Goal: Task Accomplishment & Management: Use online tool/utility

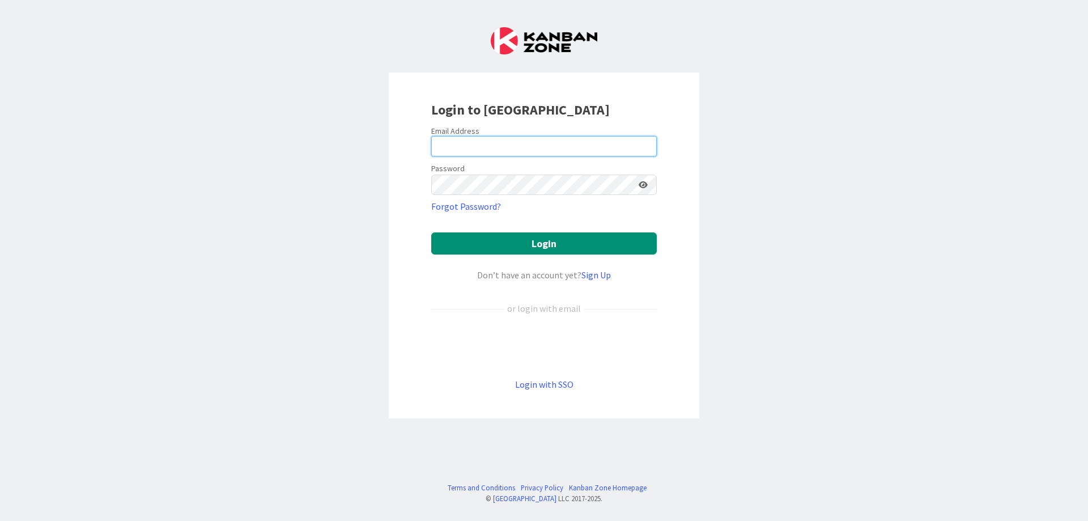
click at [456, 147] on input "email" at bounding box center [544, 146] width 226 height 20
type input "[PERSON_NAME][EMAIL_ADDRESS][DOMAIN_NAME]"
click at [431, 232] on button "Login" at bounding box center [544, 243] width 226 height 22
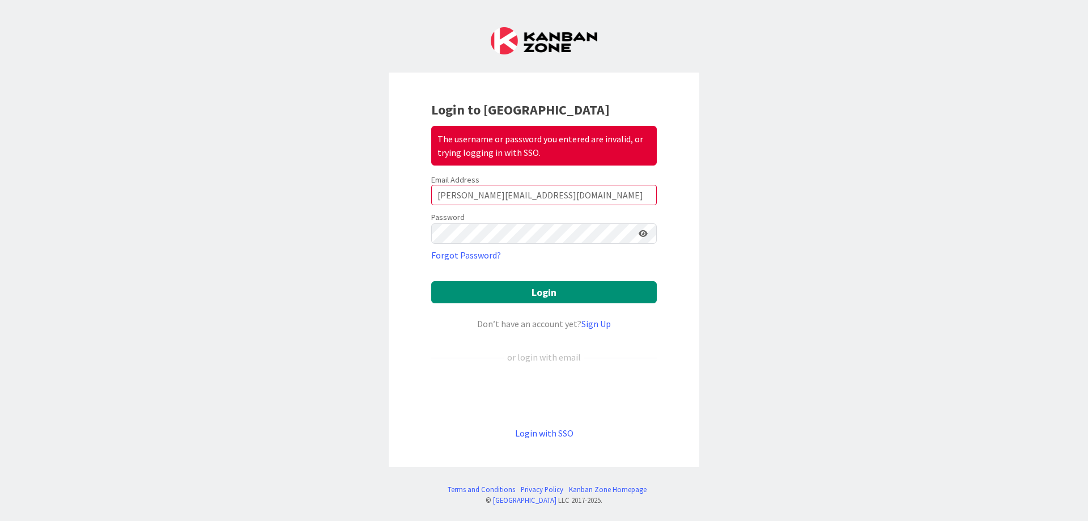
drag, startPoint x: 394, startPoint y: 227, endPoint x: 388, endPoint y: 227, distance: 6.2
click at [389, 227] on div "Login to Kanban Zone The username or password you entered are invalid, or tryin…" at bounding box center [544, 270] width 311 height 394
click at [391, 223] on div "Login to Kanban Zone The username or password you entered are invalid, or tryin…" at bounding box center [544, 270] width 311 height 394
click at [431, 281] on button "Login" at bounding box center [544, 292] width 226 height 22
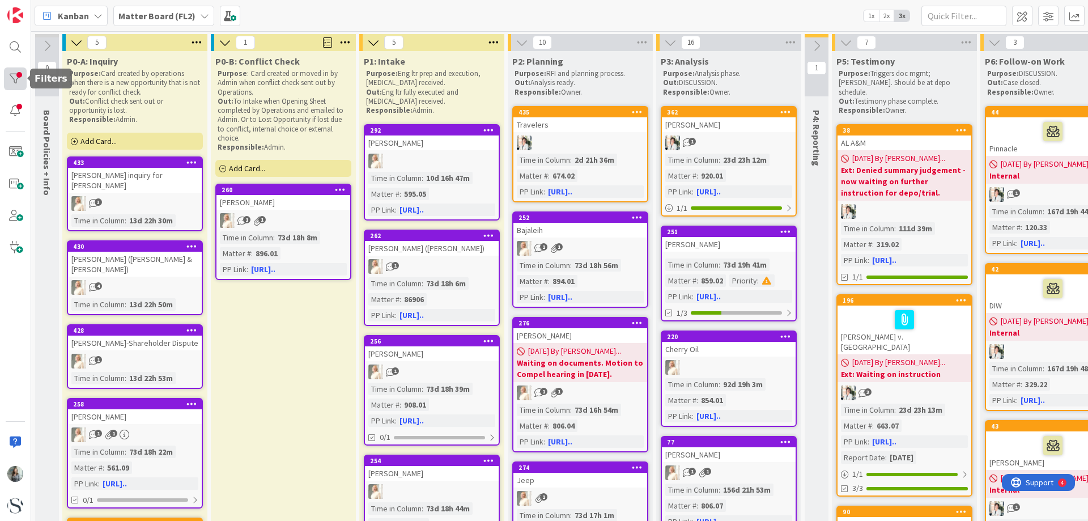
click at [15, 82] on div at bounding box center [15, 78] width 23 height 23
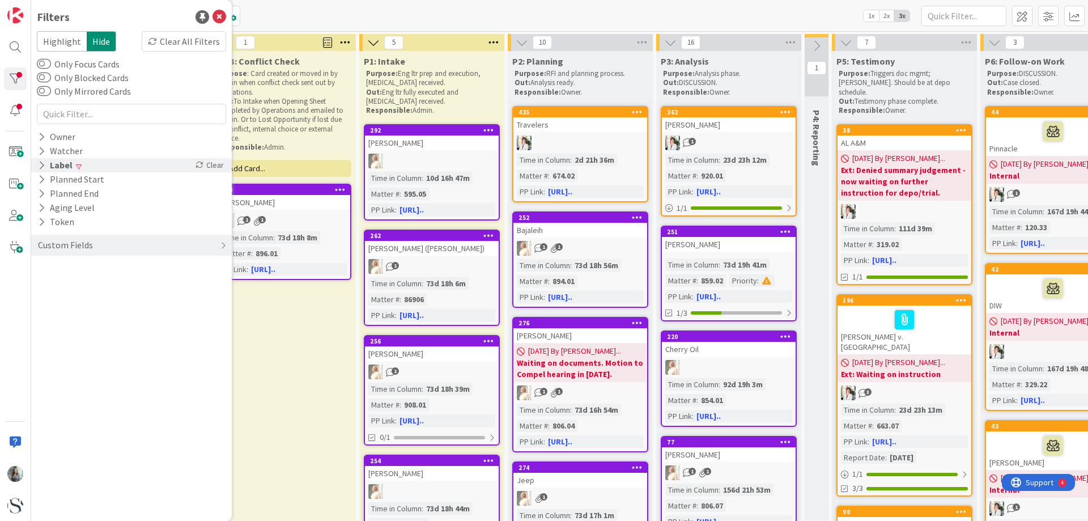
click at [40, 168] on icon at bounding box center [41, 165] width 7 height 10
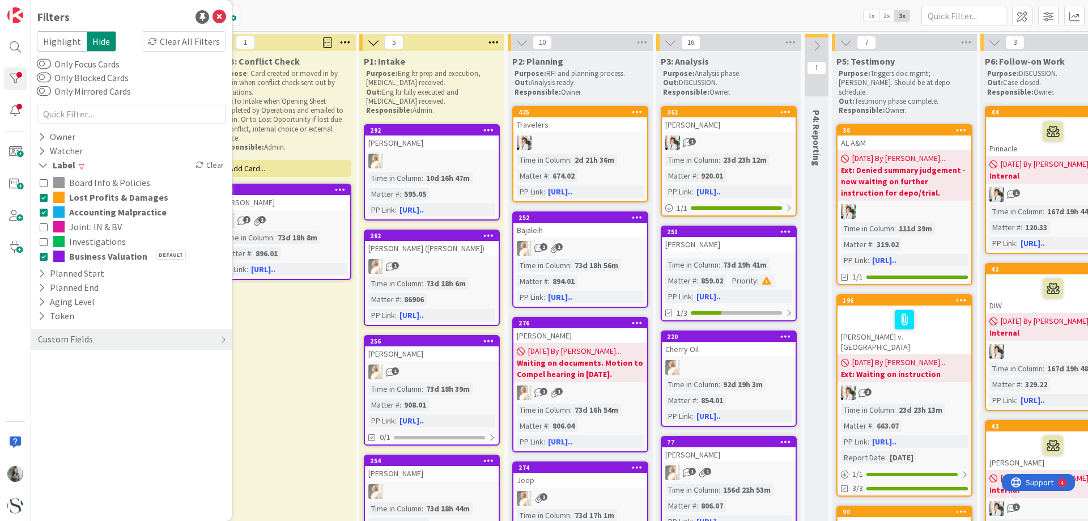
click at [39, 200] on div "Board Info & Policies Lost Profits & Damages Accounting Malpractice Joint: IN &…" at bounding box center [131, 219] width 189 height 94
click at [43, 199] on icon at bounding box center [44, 197] width 8 height 8
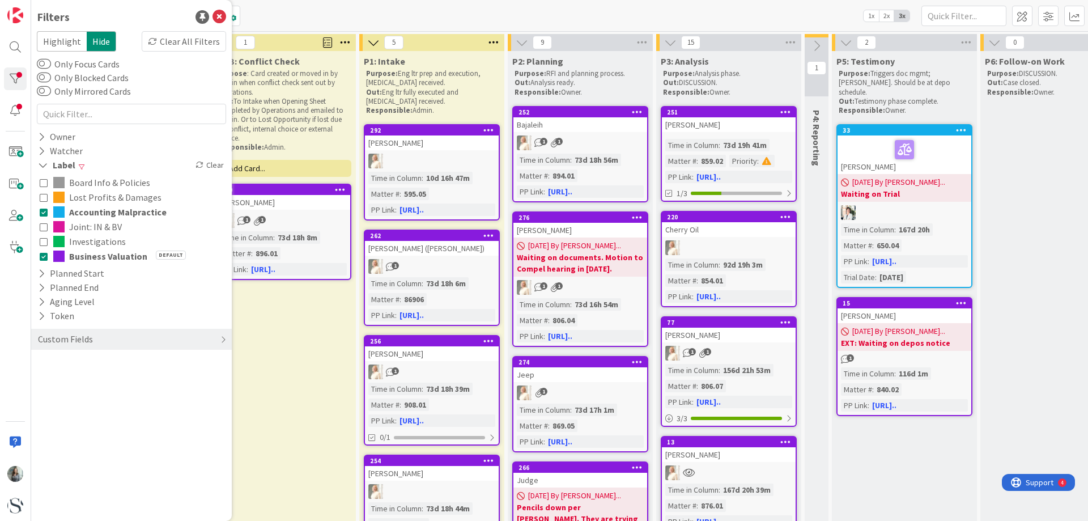
click at [45, 210] on icon at bounding box center [44, 212] width 8 height 8
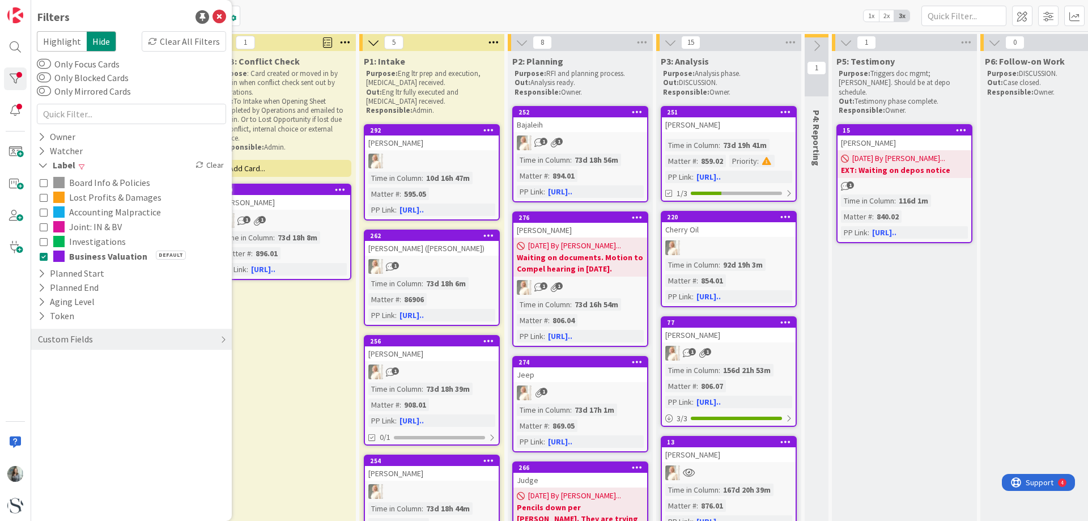
click at [44, 243] on icon at bounding box center [44, 241] width 8 height 8
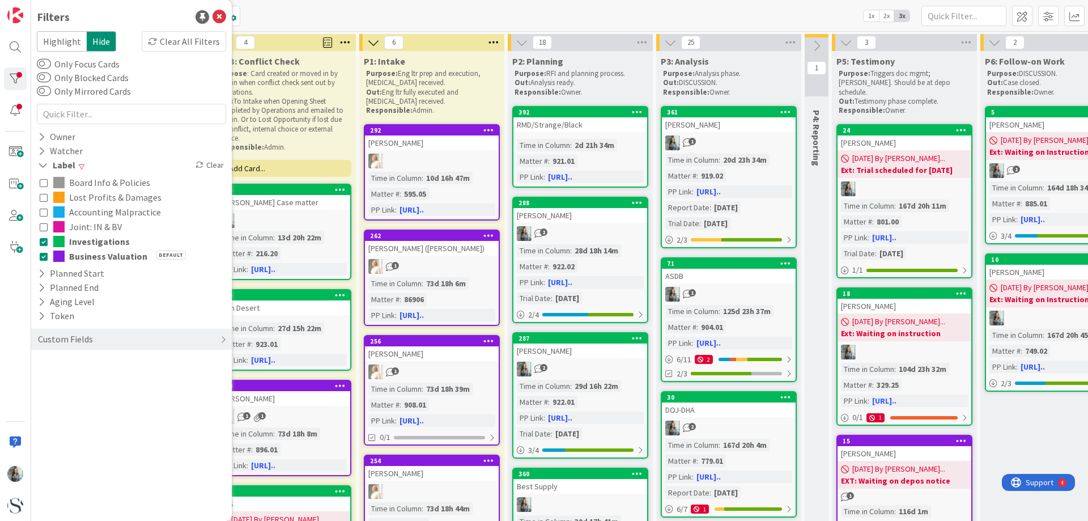
click at [44, 256] on icon at bounding box center [44, 256] width 8 height 8
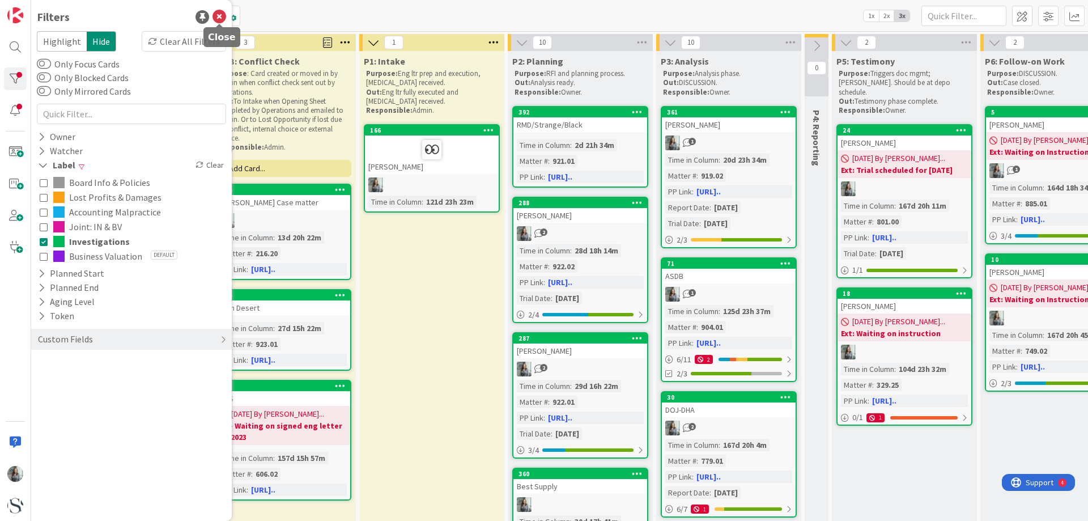
click at [220, 19] on icon at bounding box center [220, 17] width 14 height 14
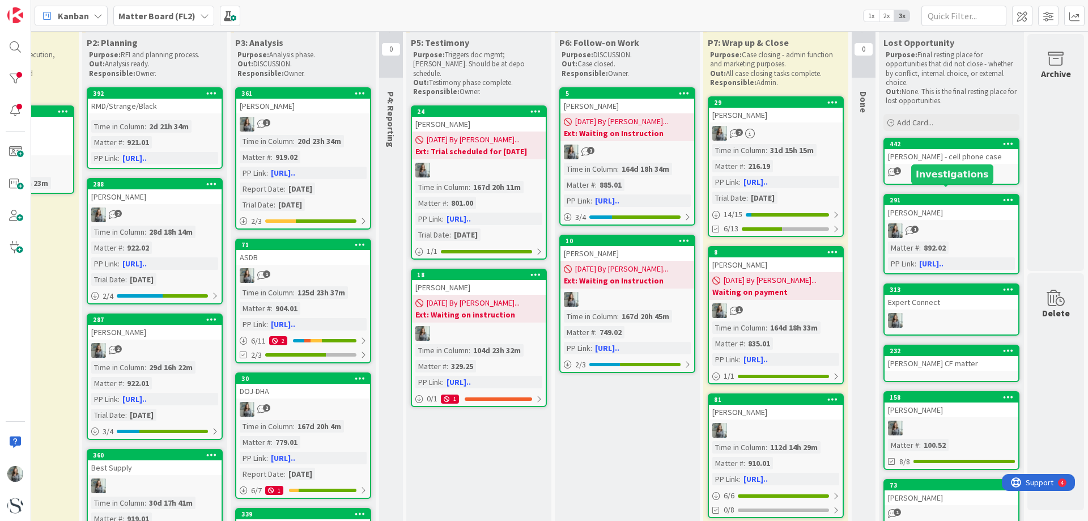
scroll to position [0, 434]
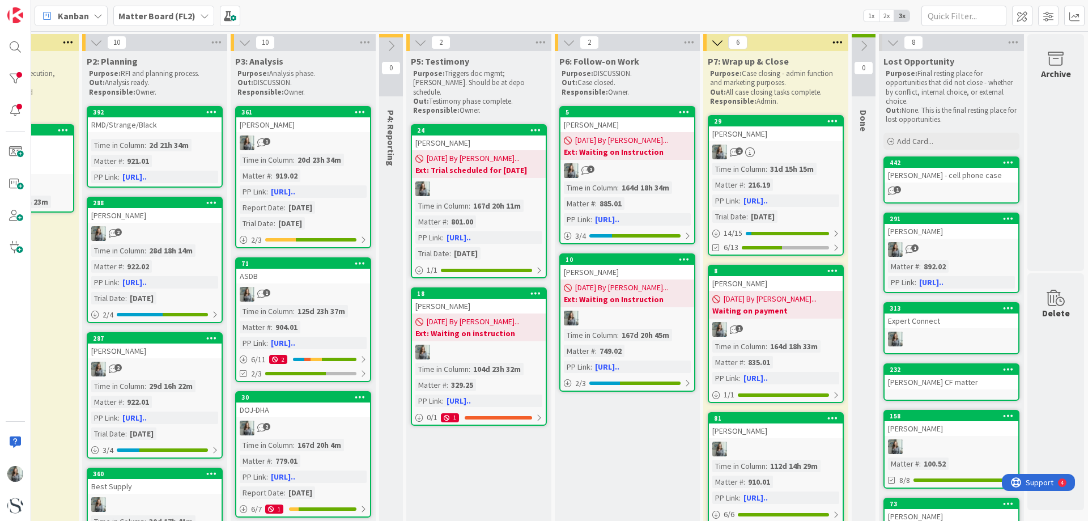
click at [887, 43] on icon at bounding box center [893, 42] width 12 height 12
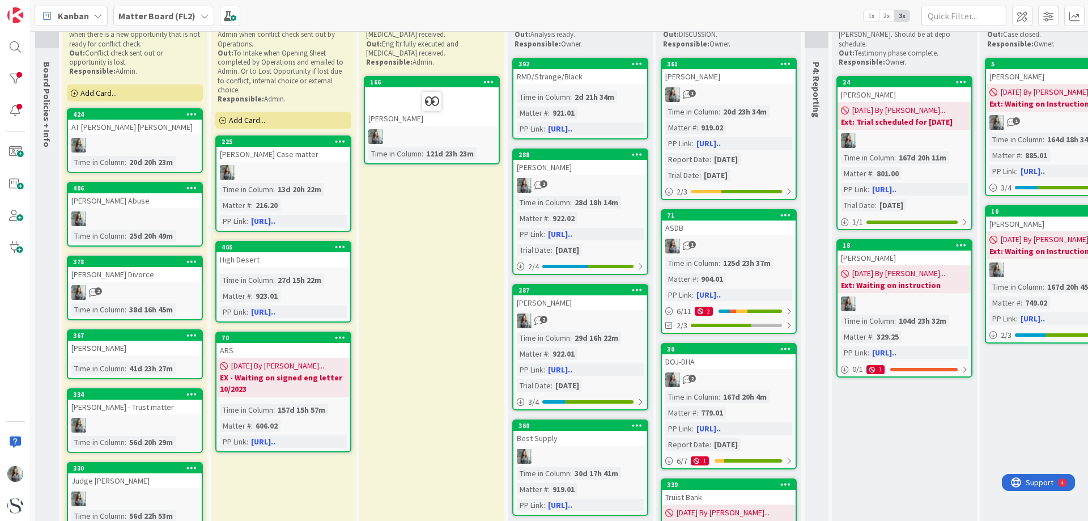
scroll to position [0, 0]
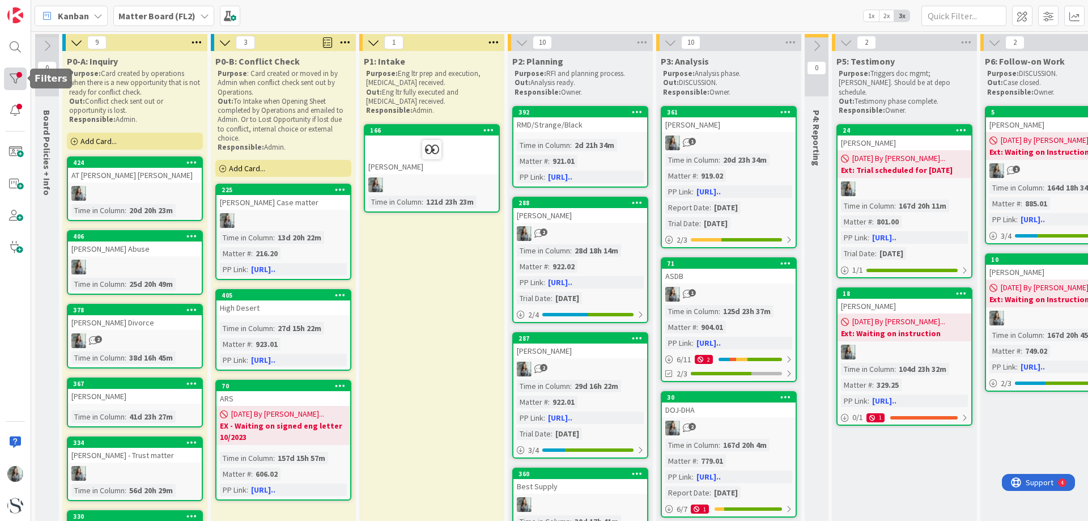
click at [23, 75] on div at bounding box center [15, 78] width 23 height 23
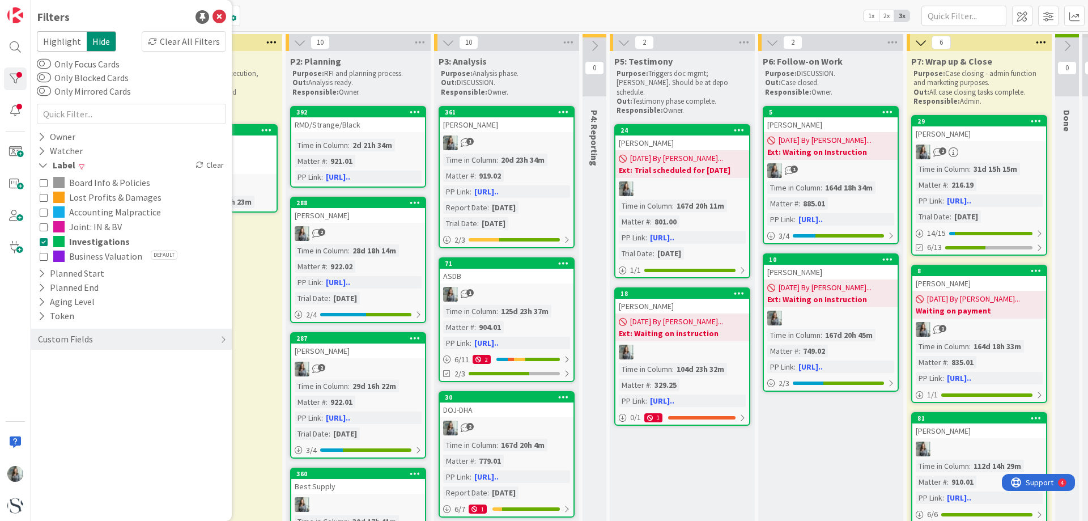
scroll to position [0, 313]
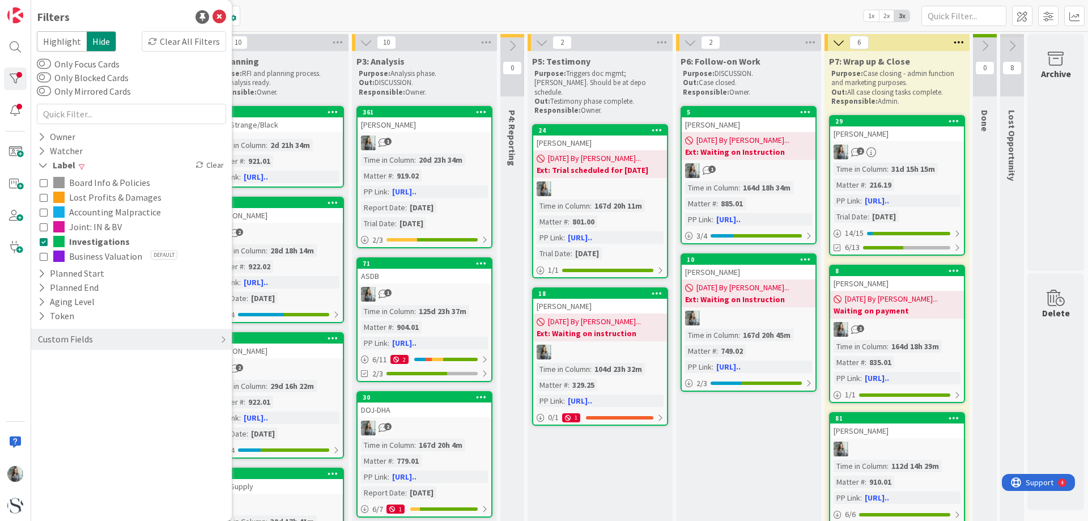
click at [1006, 48] on icon at bounding box center [1012, 46] width 12 height 12
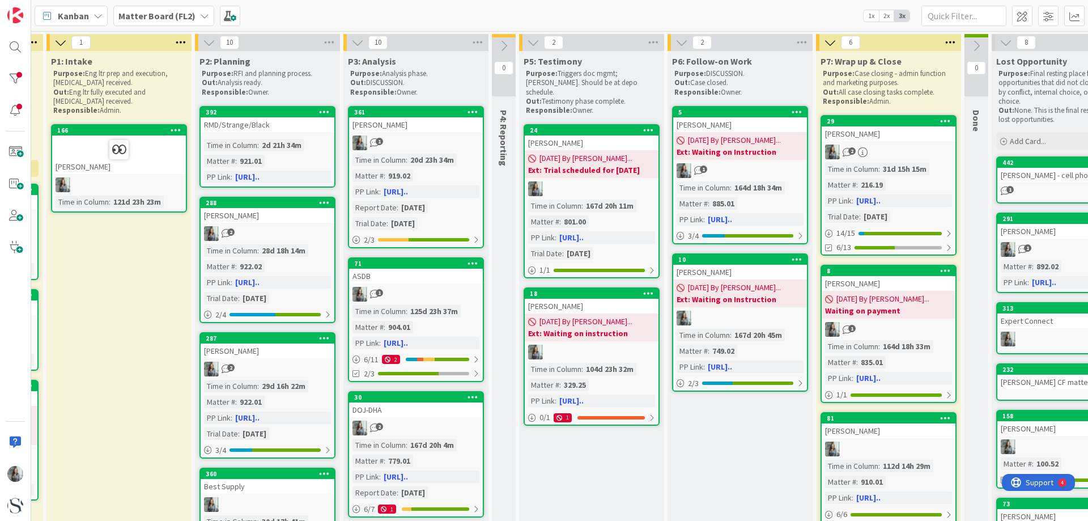
click at [1050, 184] on link "442 [PERSON_NAME] - cell phone case 1" at bounding box center [1064, 179] width 136 height 47
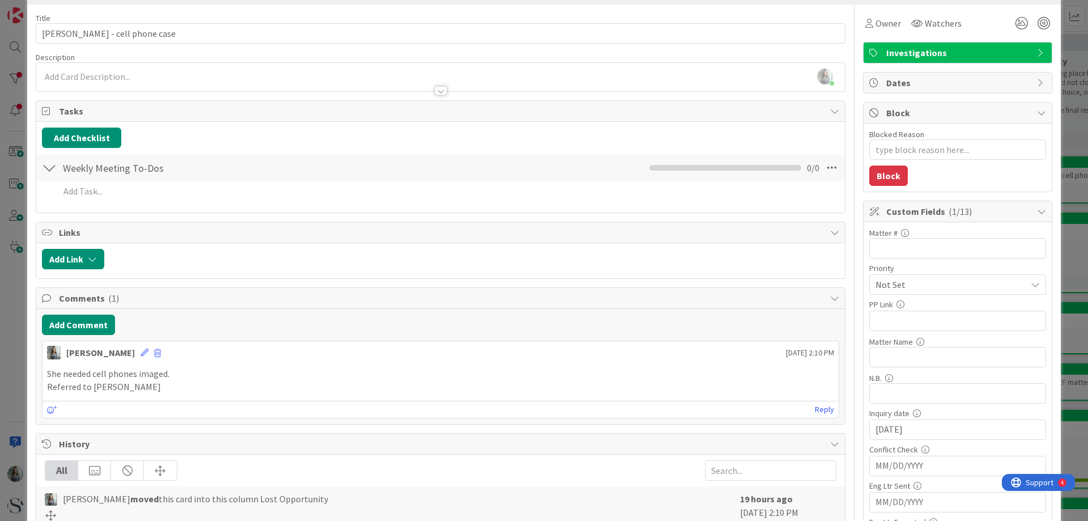
scroll to position [32, 0]
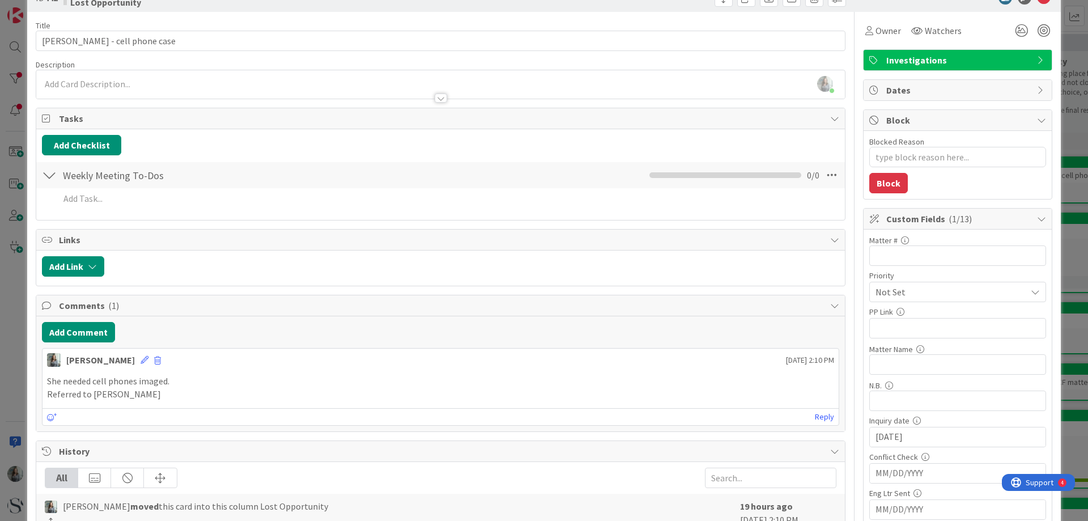
click at [1037, 215] on div "Custom Fields ( 1/13 )" at bounding box center [958, 219] width 188 height 21
type textarea "x"
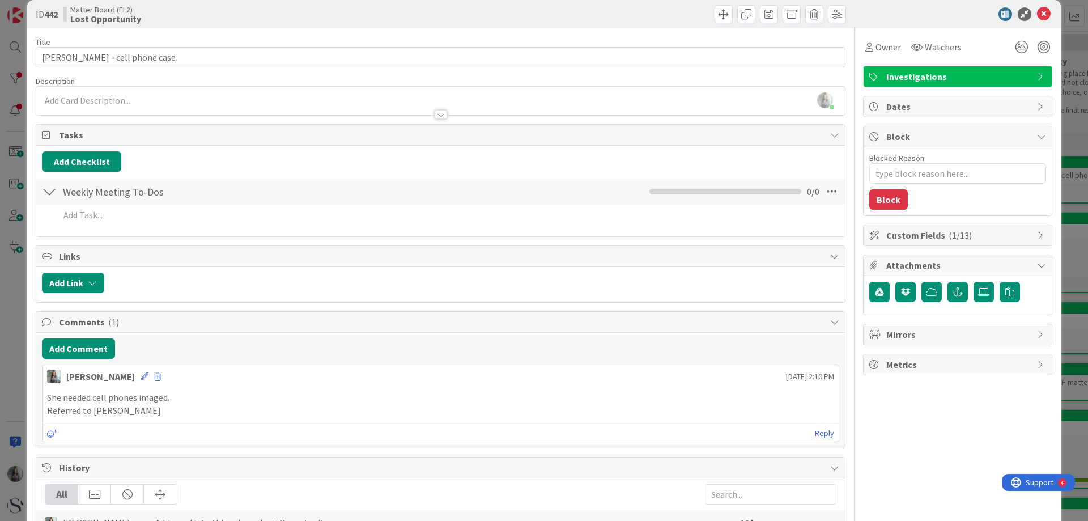
scroll to position [0, 0]
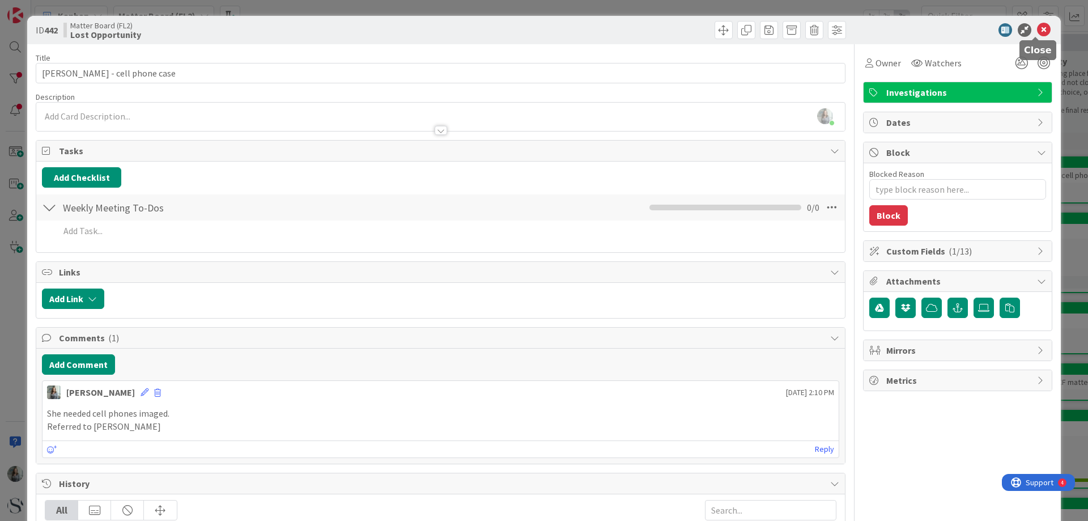
click at [1037, 29] on icon at bounding box center [1044, 30] width 14 height 14
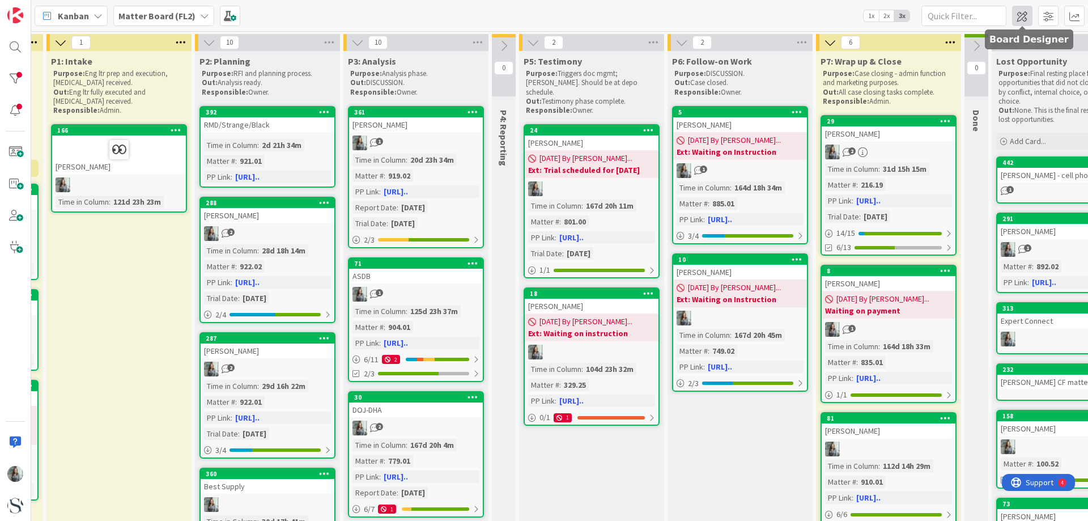
click at [1024, 9] on span at bounding box center [1022, 16] width 20 height 20
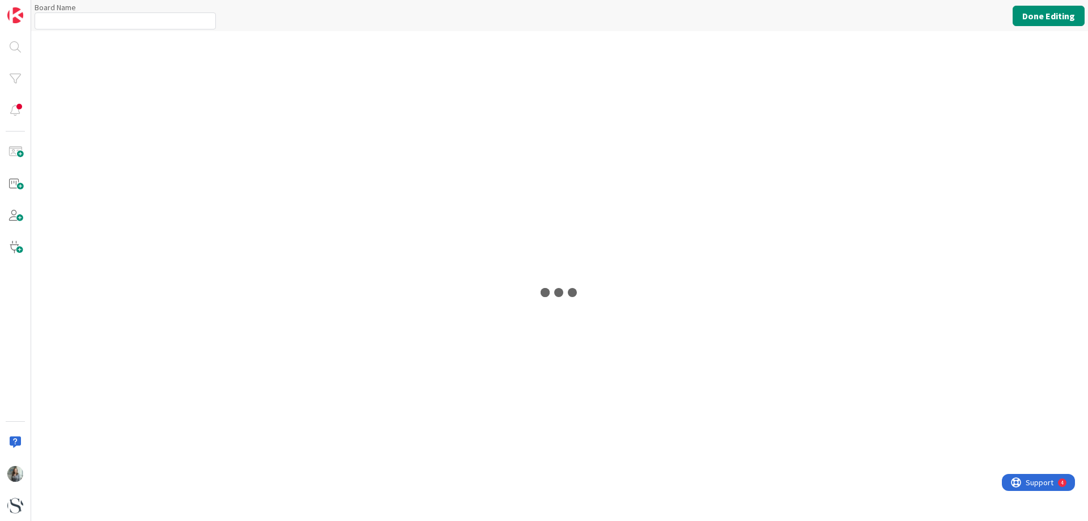
type input "Matter Board (FL2)"
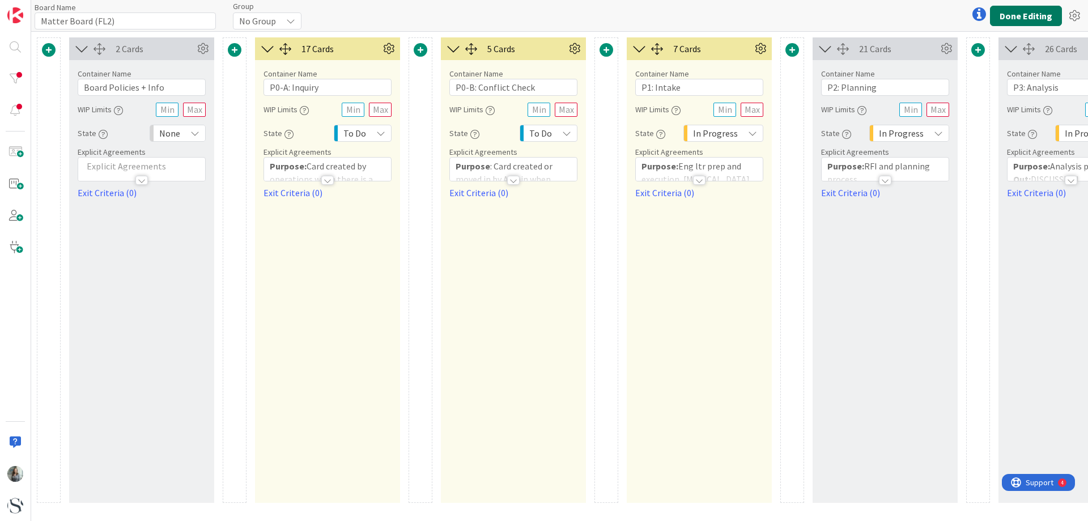
click at [1024, 19] on button "Done Editing" at bounding box center [1026, 16] width 72 height 20
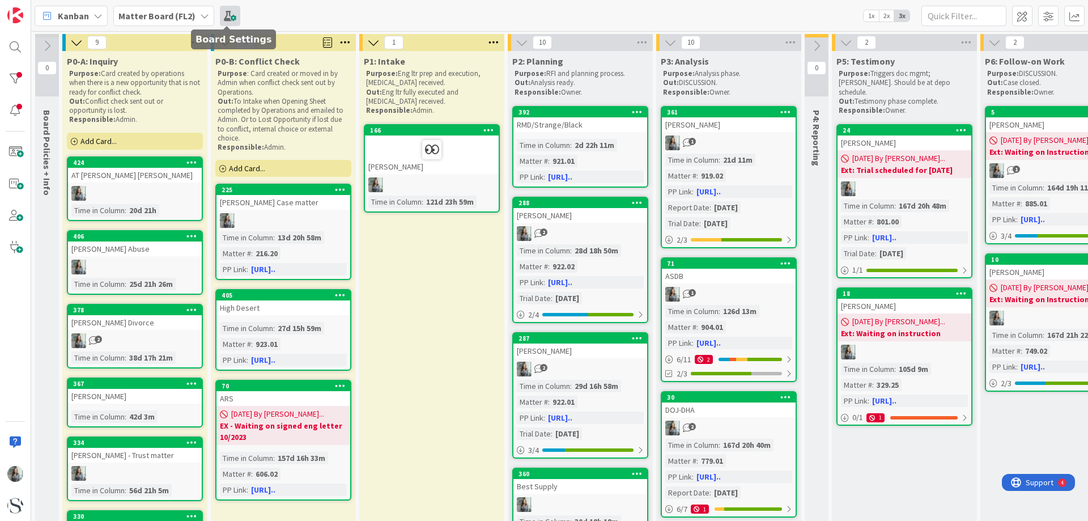
click at [224, 16] on span at bounding box center [230, 16] width 20 height 20
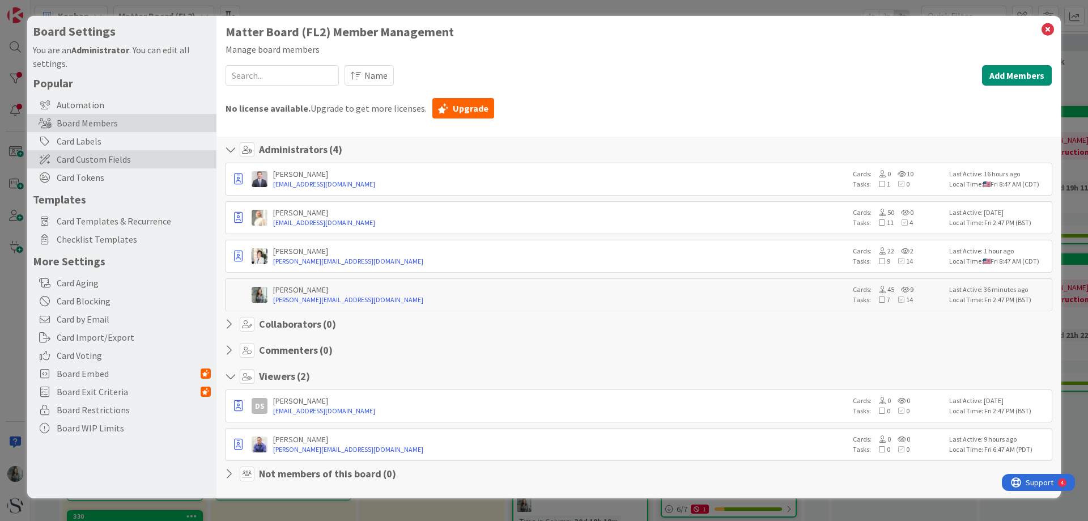
click at [77, 162] on span "Card Custom Fields" at bounding box center [134, 159] width 154 height 14
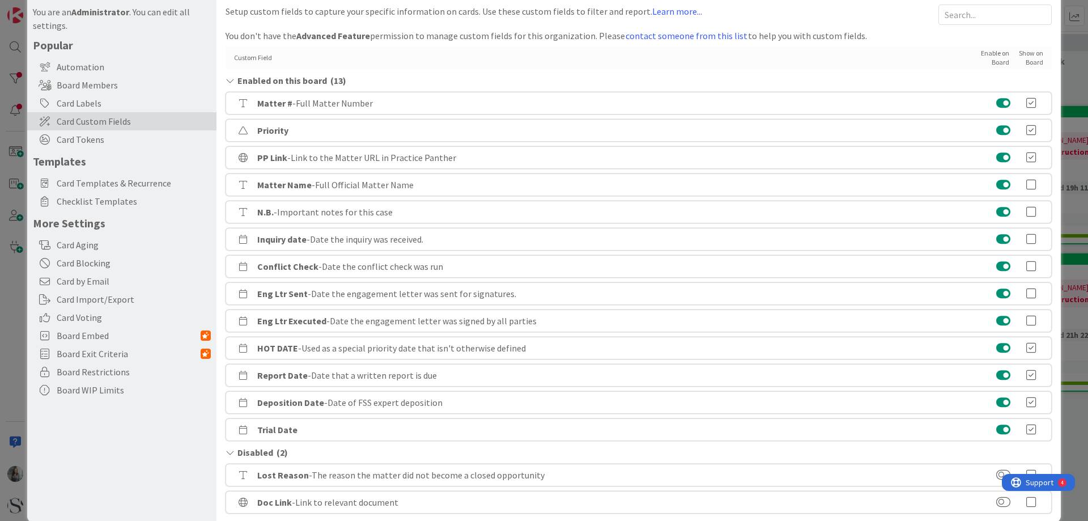
scroll to position [56, 0]
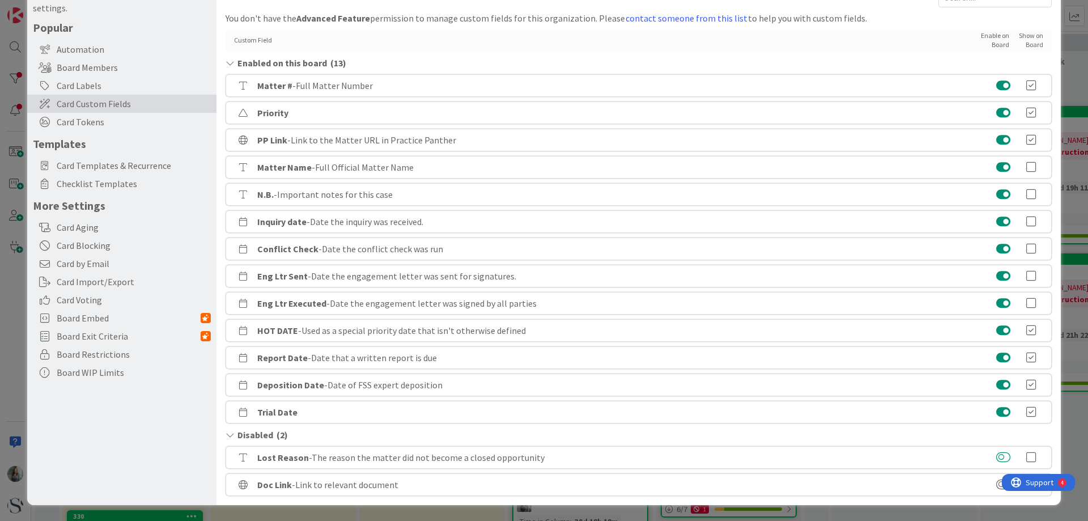
click at [996, 455] on button at bounding box center [1003, 457] width 14 height 11
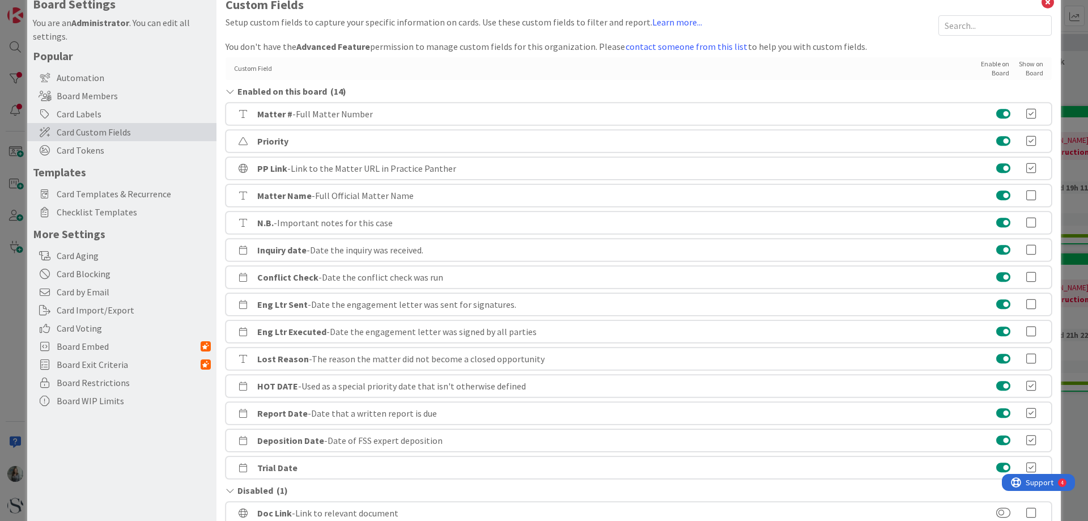
scroll to position [0, 0]
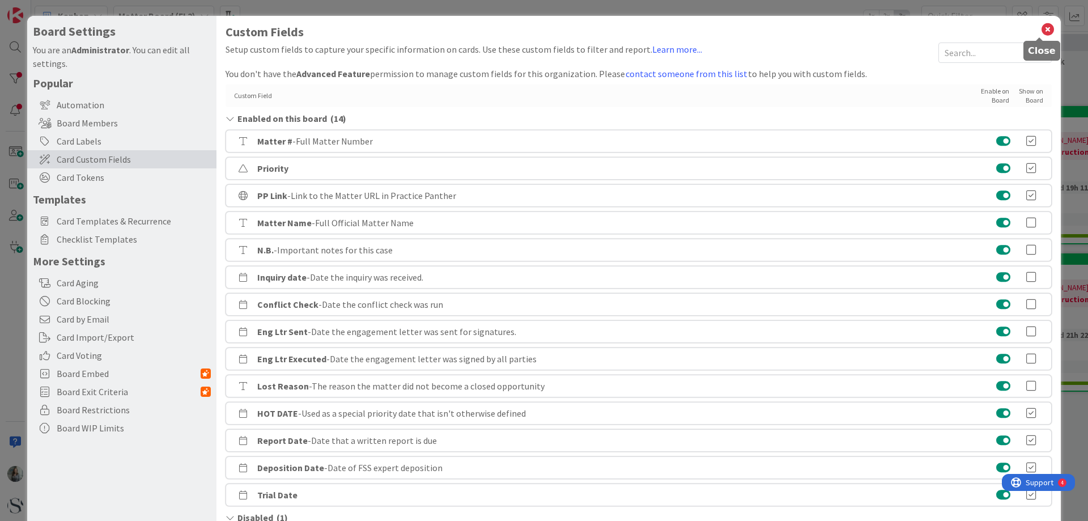
click at [1041, 31] on icon at bounding box center [1048, 30] width 15 height 16
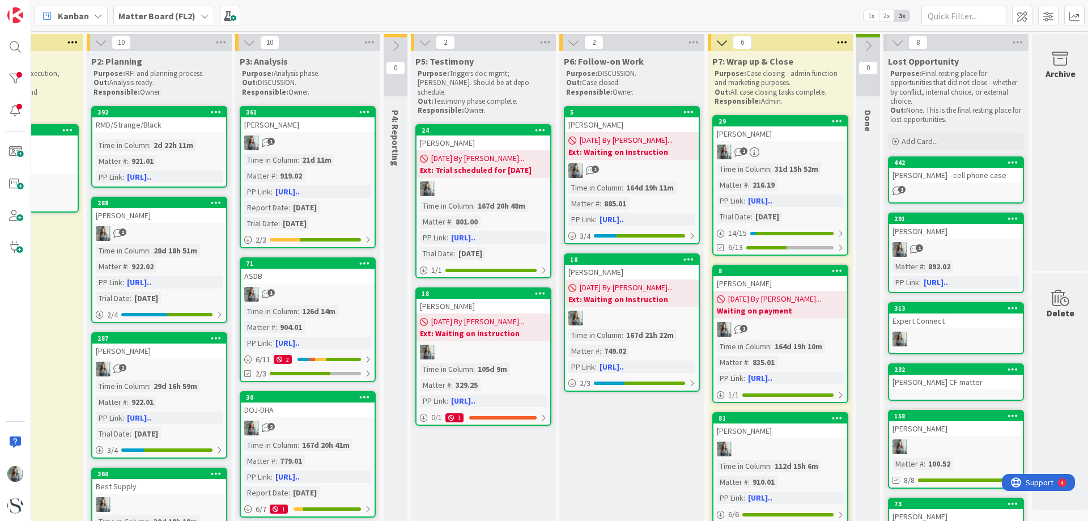
scroll to position [0, 423]
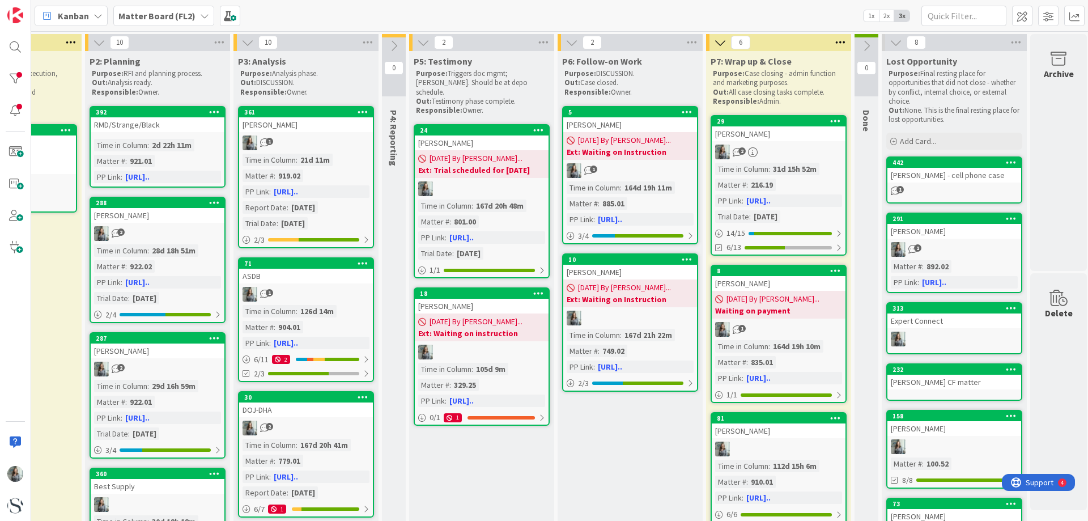
click at [981, 190] on div "1" at bounding box center [955, 191] width 134 height 10
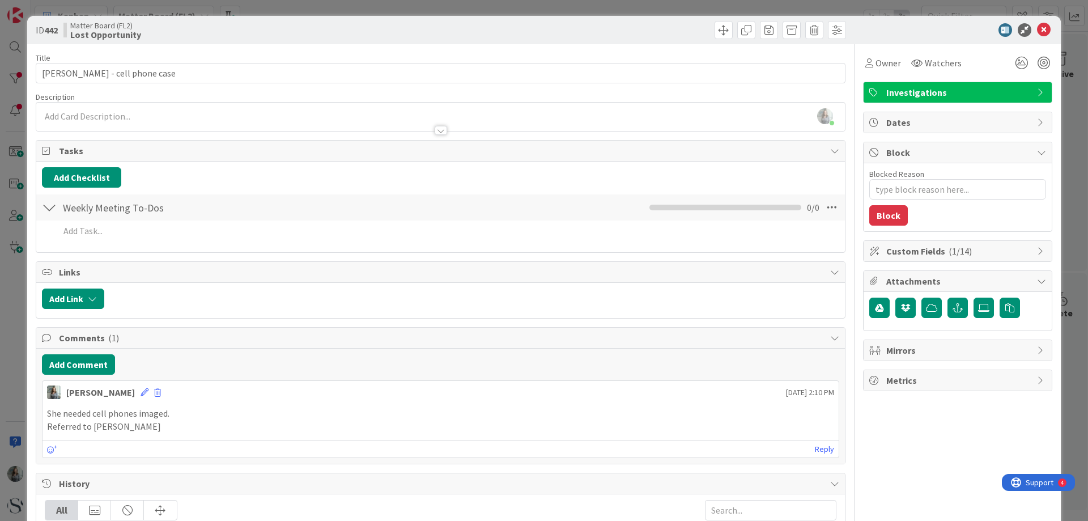
click at [1037, 248] on icon at bounding box center [1041, 251] width 9 height 9
type textarea "x"
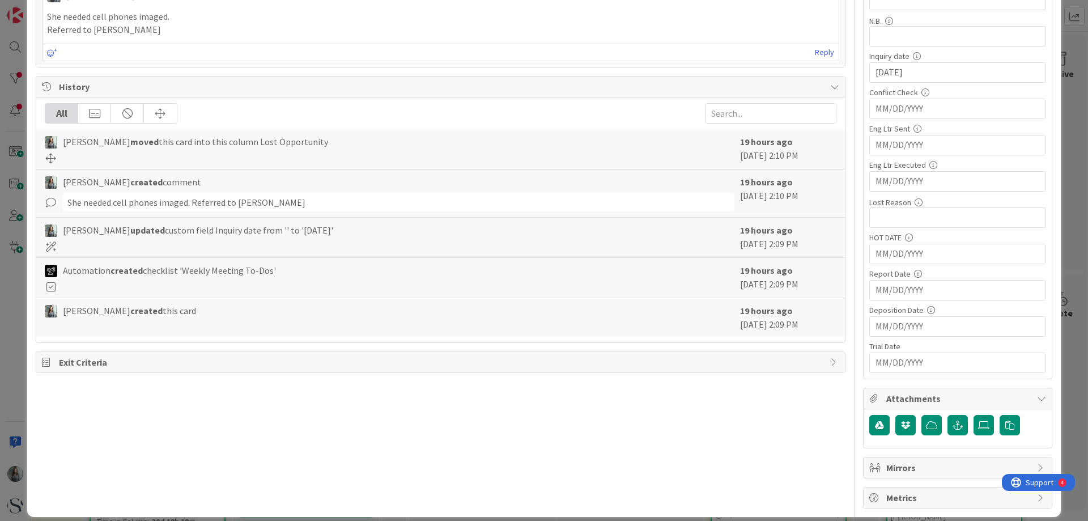
scroll to position [340, 0]
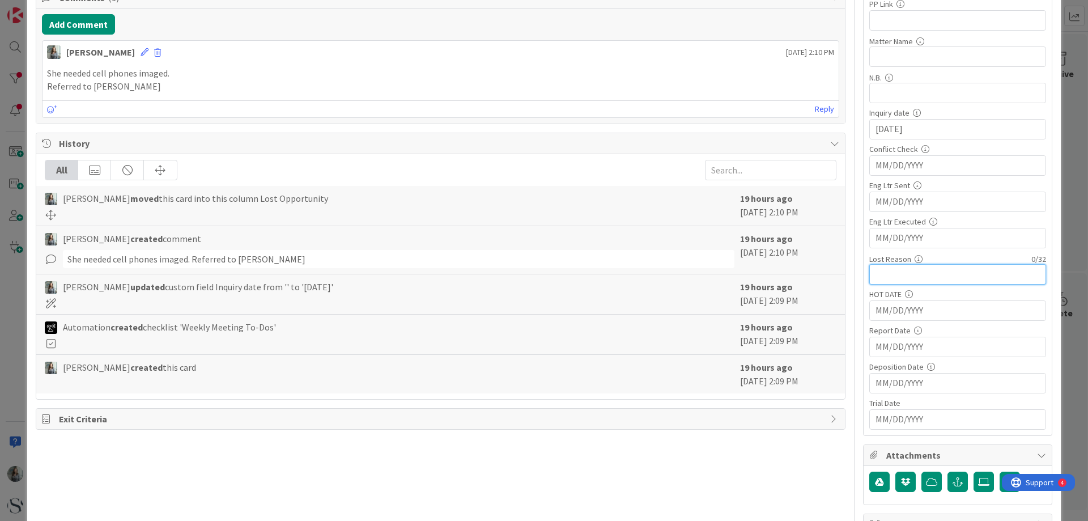
click at [873, 270] on input "text" at bounding box center [957, 274] width 177 height 20
type input "Cell phone"
type textarea "x"
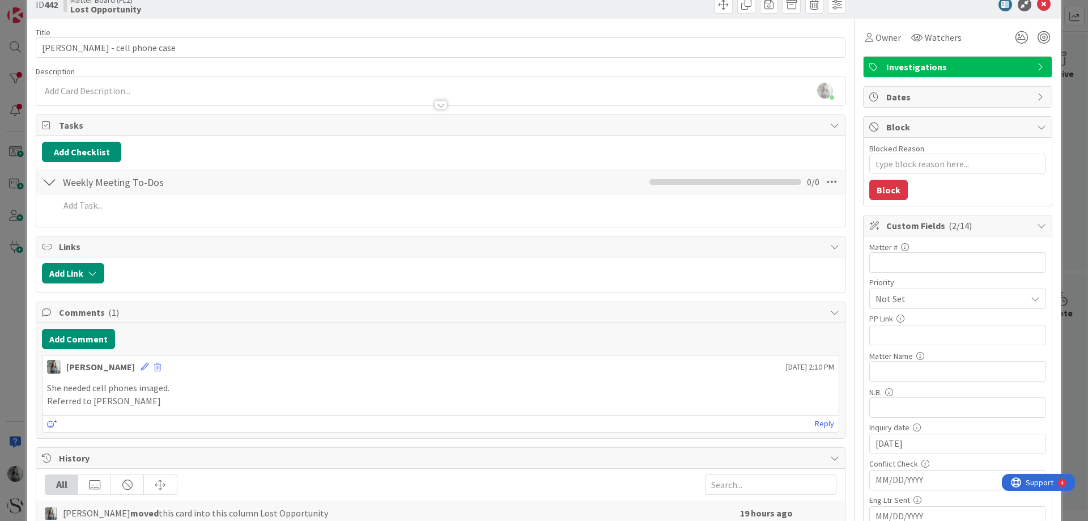
scroll to position [0, 0]
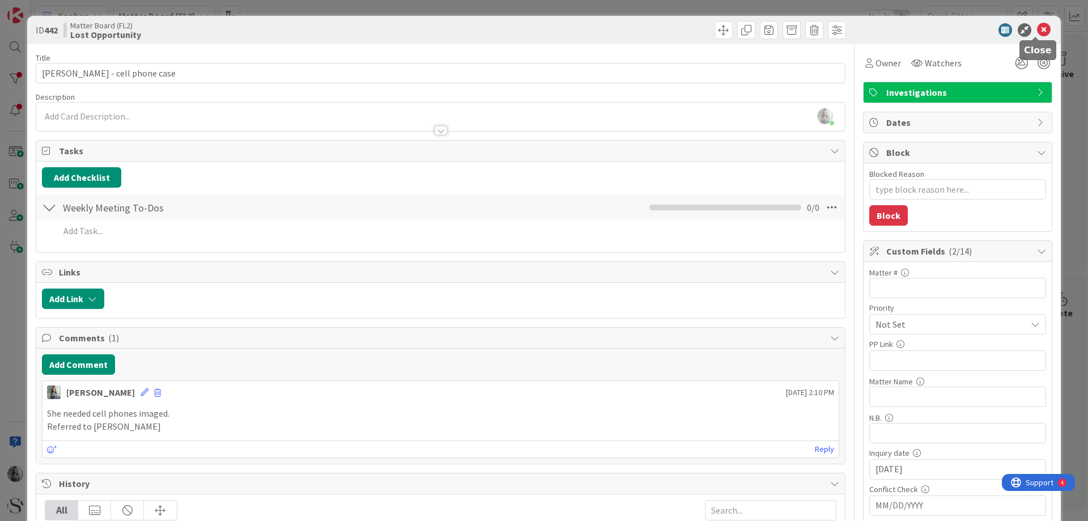
type input "Cell phone"
click at [1040, 27] on icon at bounding box center [1044, 30] width 14 height 14
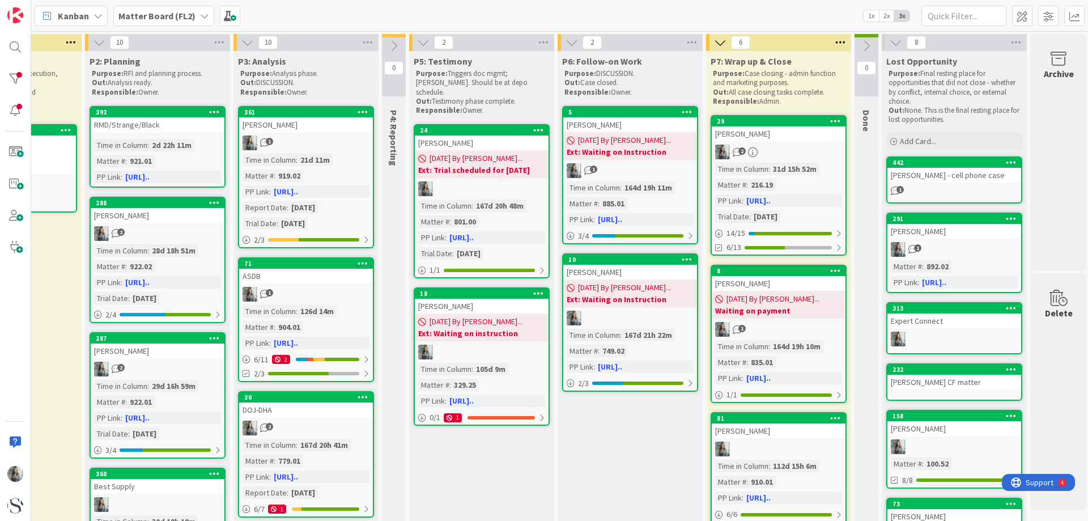
click at [893, 39] on icon at bounding box center [896, 42] width 12 height 12
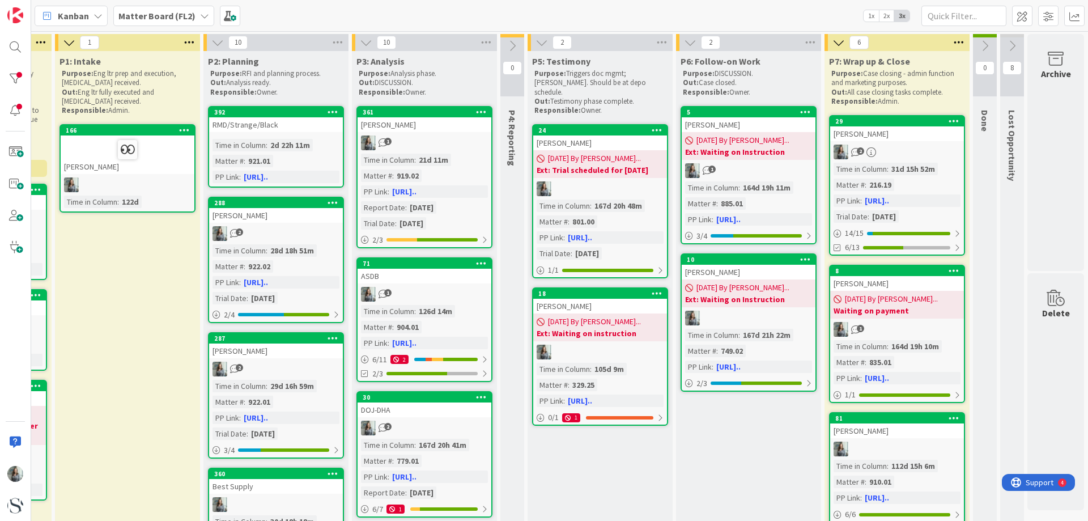
scroll to position [0, 313]
click at [16, 77] on div at bounding box center [15, 78] width 23 height 23
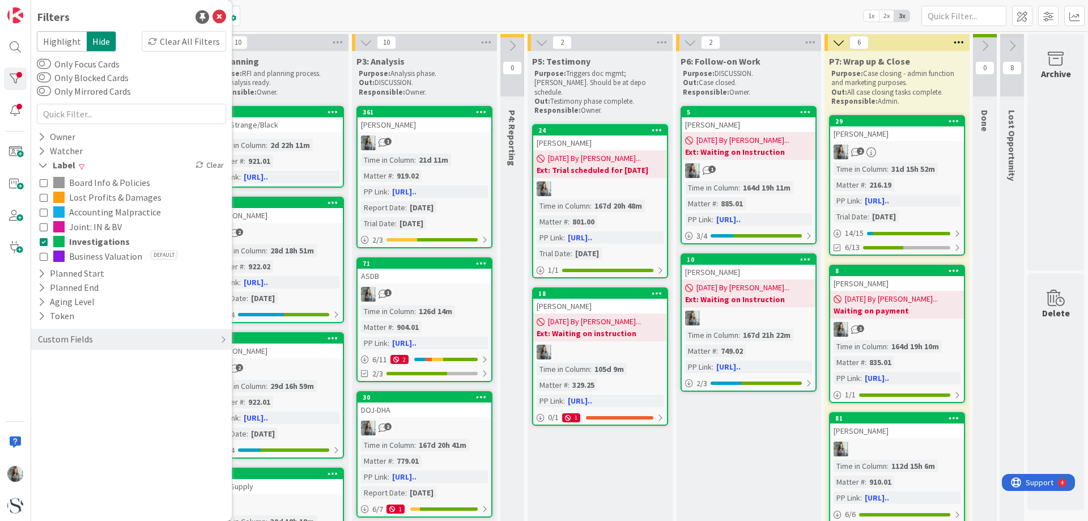
click at [41, 200] on icon at bounding box center [44, 197] width 8 height 8
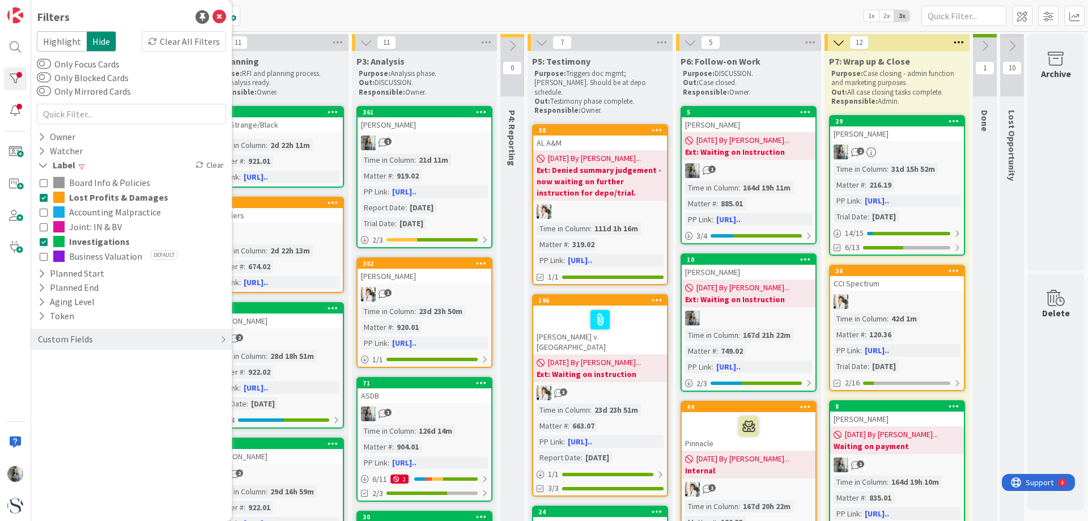
click at [43, 211] on icon at bounding box center [44, 212] width 8 height 8
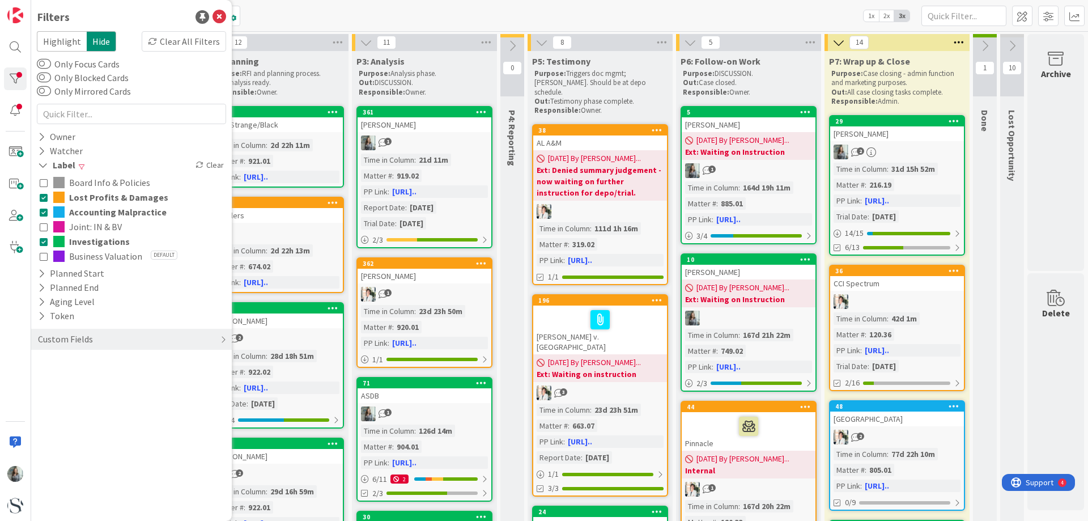
click at [43, 230] on icon at bounding box center [44, 227] width 8 height 8
click at [41, 239] on icon at bounding box center [44, 241] width 8 height 8
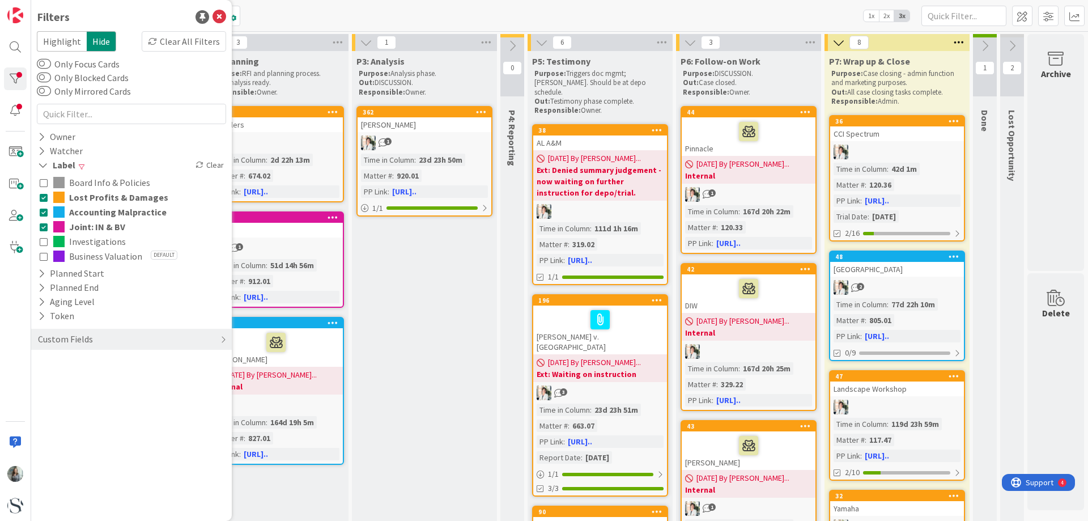
click at [44, 259] on icon at bounding box center [44, 256] width 8 height 8
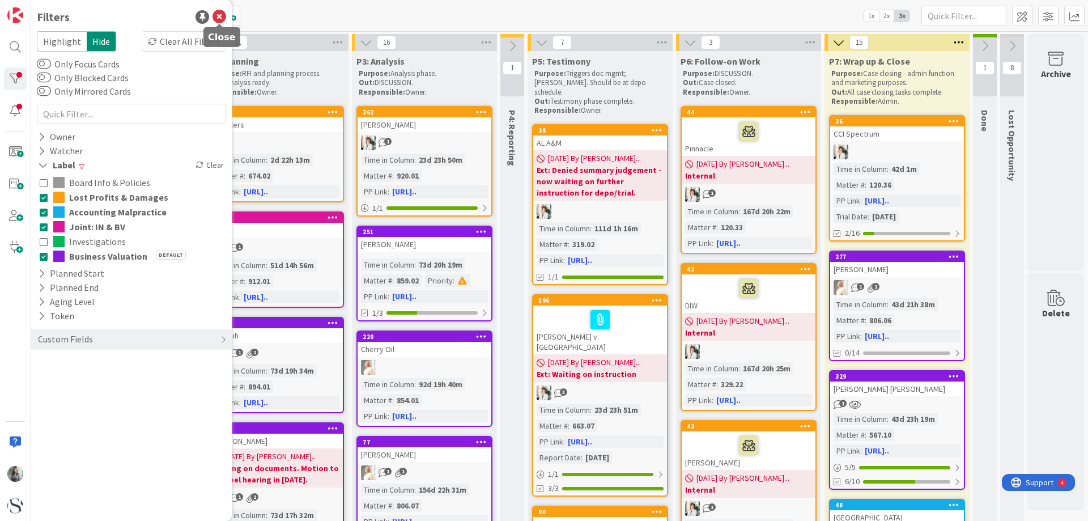
click at [217, 20] on icon at bounding box center [220, 17] width 14 height 14
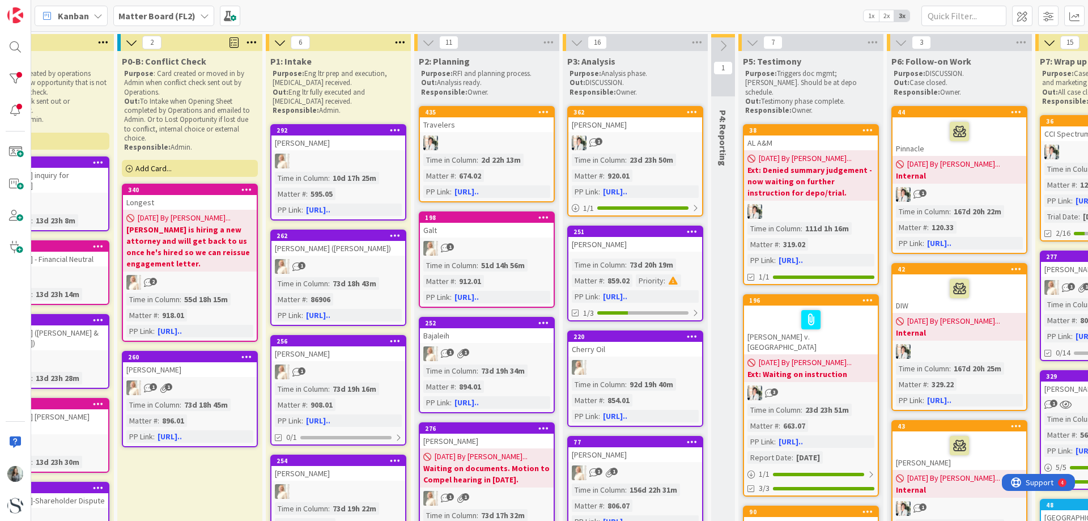
scroll to position [0, 0]
